Goal: Find contact information: Find contact information

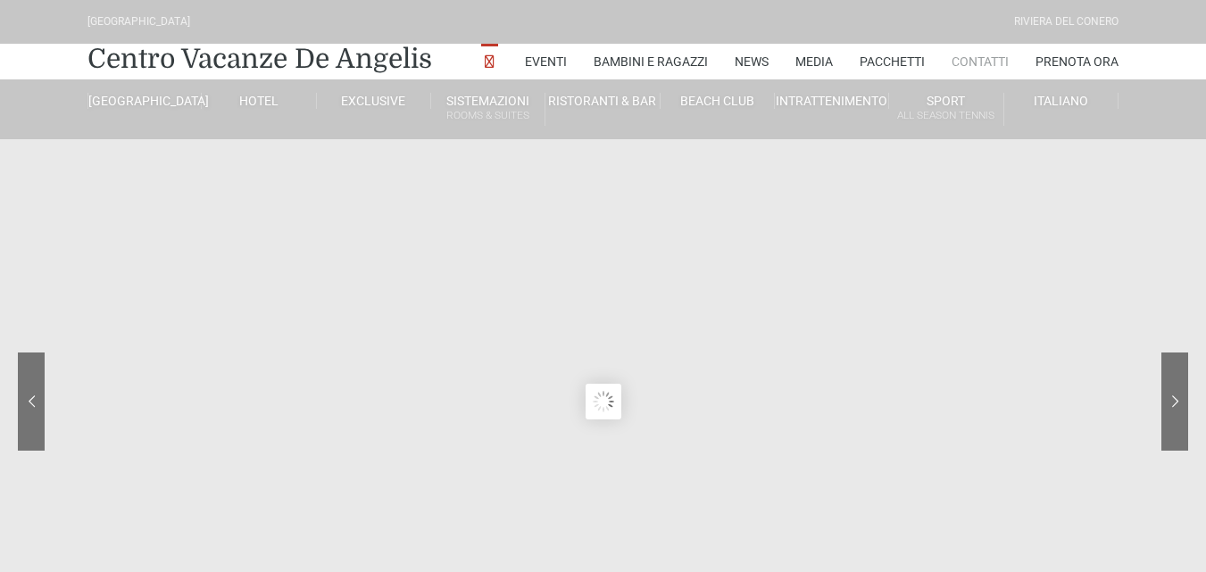
click at [988, 54] on link "Contatti" at bounding box center [980, 62] width 57 height 36
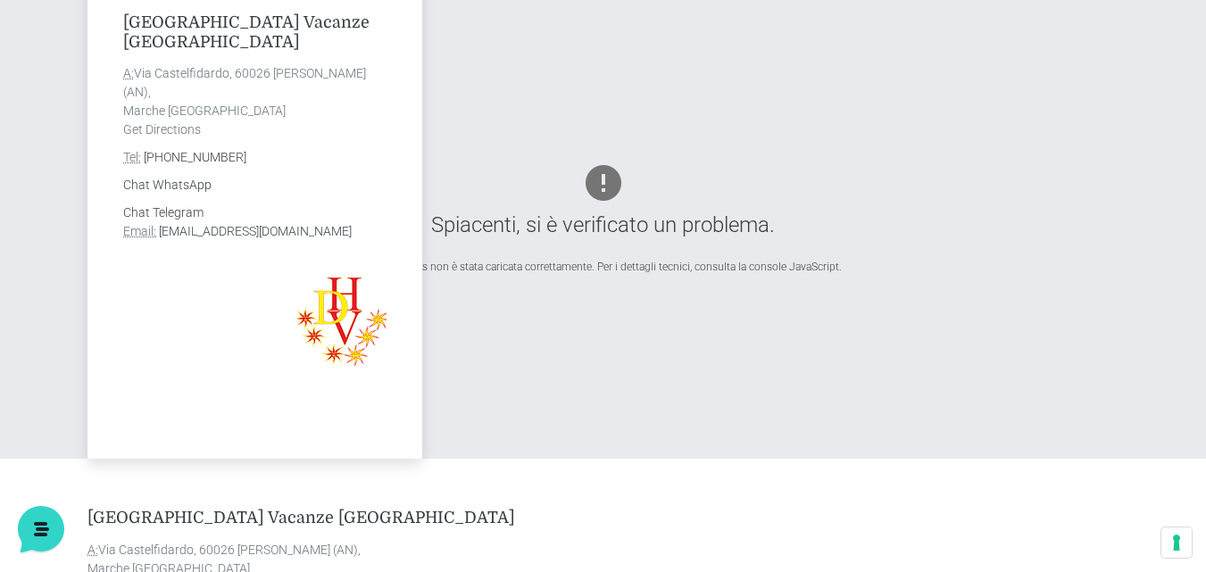
scroll to position [625, 0]
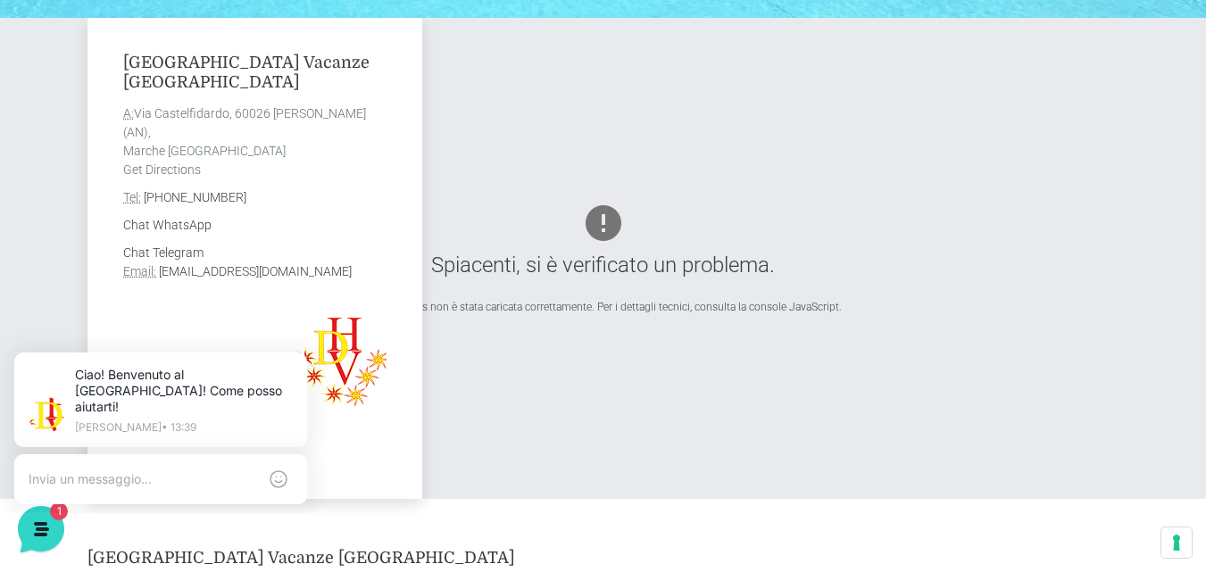
click at [663, 97] on div "[GEOGRAPHIC_DATA] Vacanze De Angelis A: [STREET_ADDRESS][PERSON_NAME] Get Direc…" at bounding box center [603, 258] width 1045 height 481
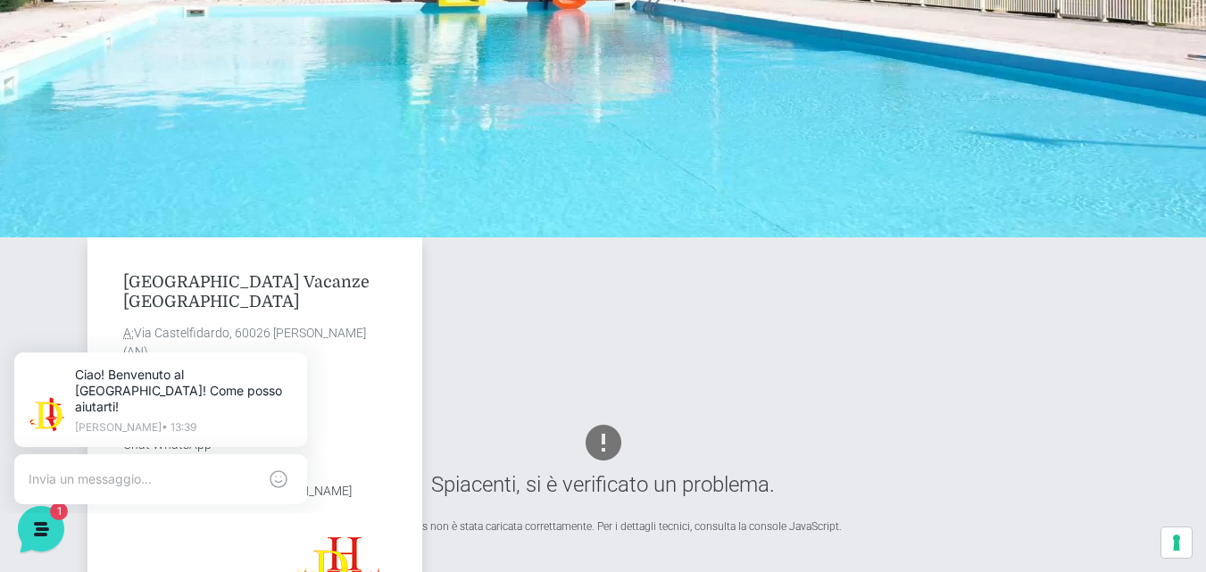
scroll to position [0, 0]
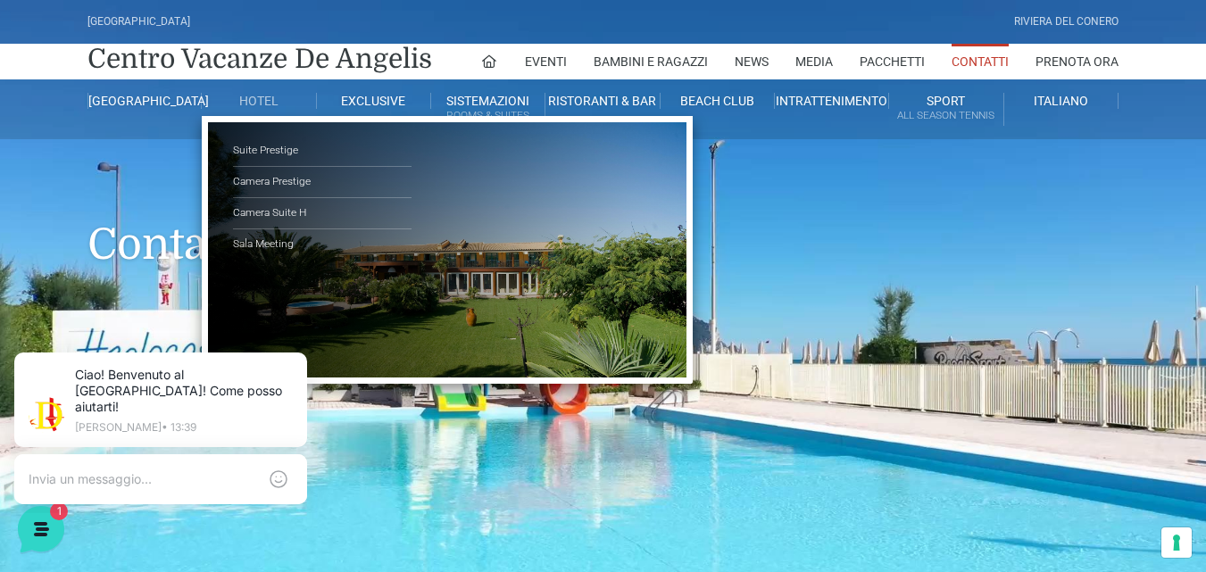
click at [252, 102] on link "Hotel" at bounding box center [259, 101] width 114 height 16
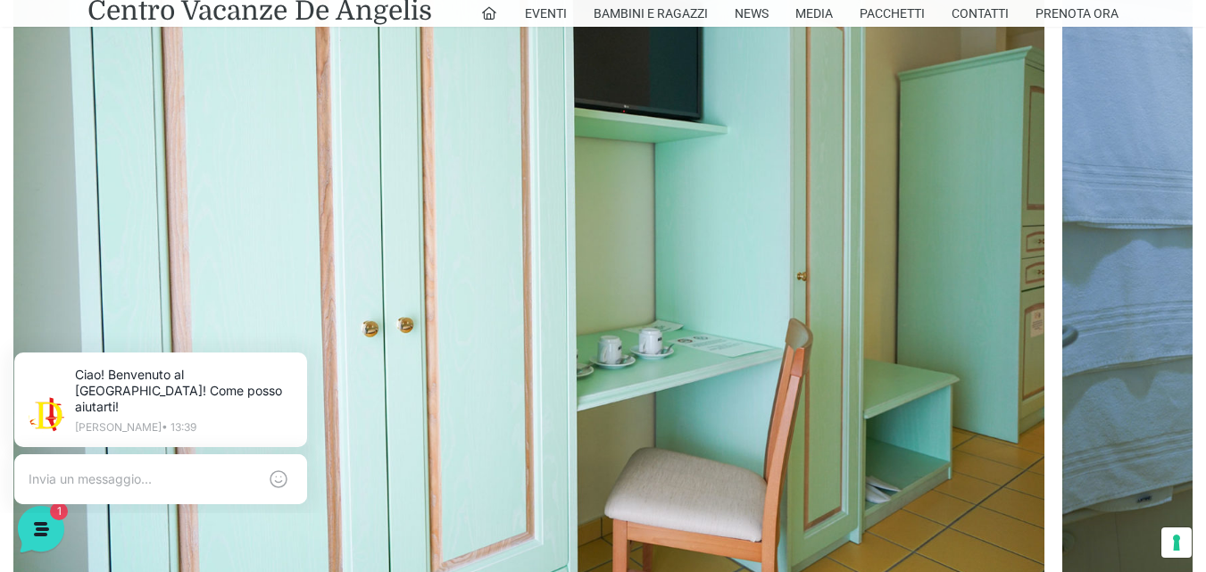
scroll to position [1022, 0]
